Goal: Transaction & Acquisition: Download file/media

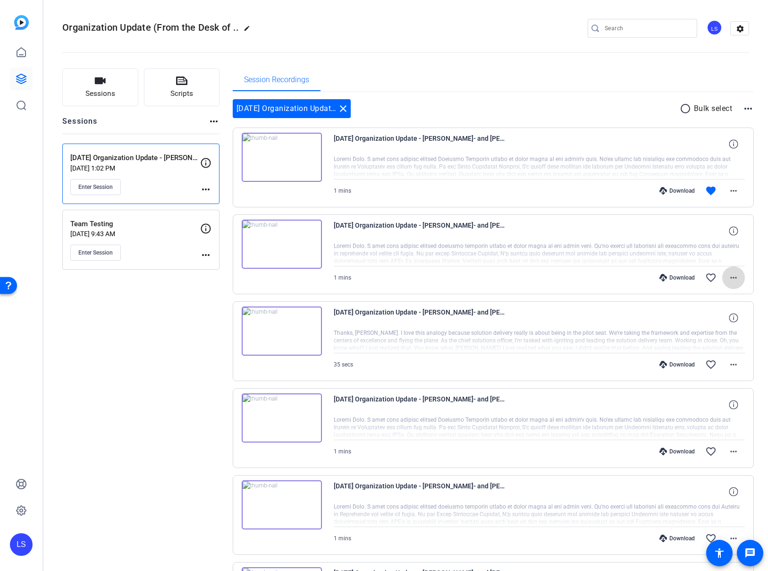
click at [506, 275] on mat-icon "more_horiz" at bounding box center [733, 277] width 11 height 11
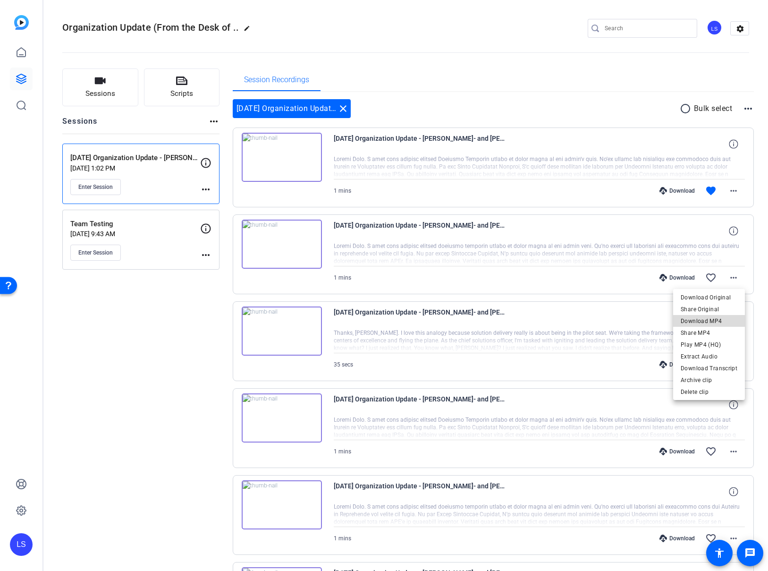
click at [506, 318] on span "Download MP4" at bounding box center [709, 320] width 57 height 11
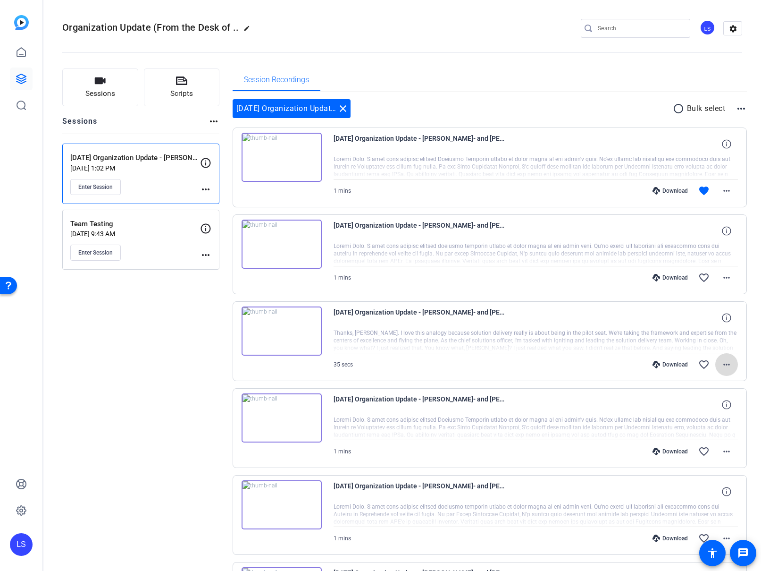
click at [506, 362] on span at bounding box center [726, 364] width 23 height 23
click at [506, 403] on span "Download MP4" at bounding box center [702, 407] width 57 height 11
click at [506, 452] on mat-icon "more_horiz" at bounding box center [726, 450] width 11 height 11
click at [506, 359] on span "Download MP4" at bounding box center [702, 360] width 57 height 11
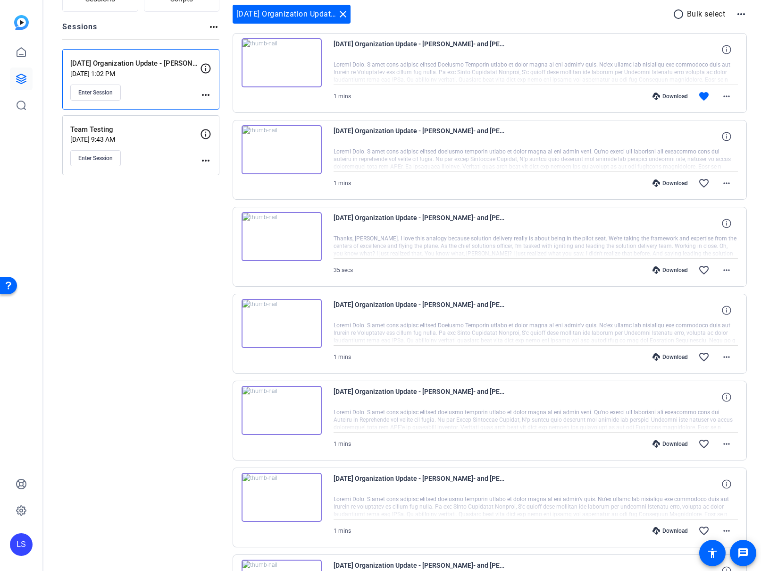
scroll to position [112, 0]
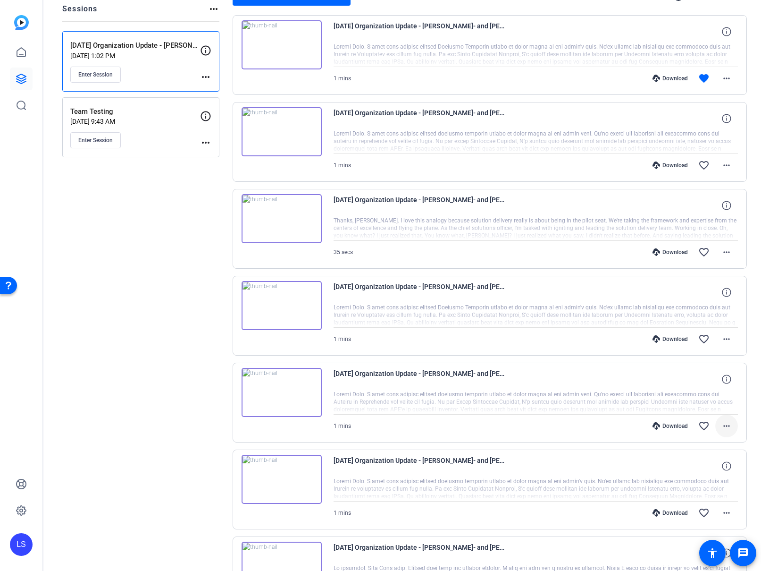
click at [506, 423] on mat-icon "more_horiz" at bounding box center [726, 425] width 11 height 11
click at [506, 467] on span "Download MP4" at bounding box center [702, 468] width 57 height 11
click at [506, 510] on mat-icon "more_horiz" at bounding box center [726, 512] width 11 height 11
click at [506, 421] on span "Download MP4" at bounding box center [702, 422] width 57 height 11
click at [506, 467] on icon at bounding box center [726, 465] width 9 height 9
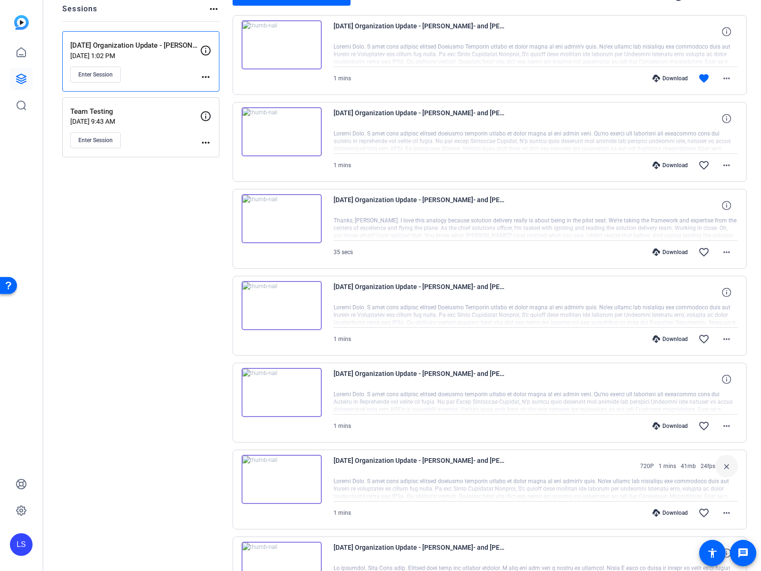
click at [506, 467] on mat-icon "close" at bounding box center [726, 466] width 11 height 12
